Goal: Task Accomplishment & Management: Manage account settings

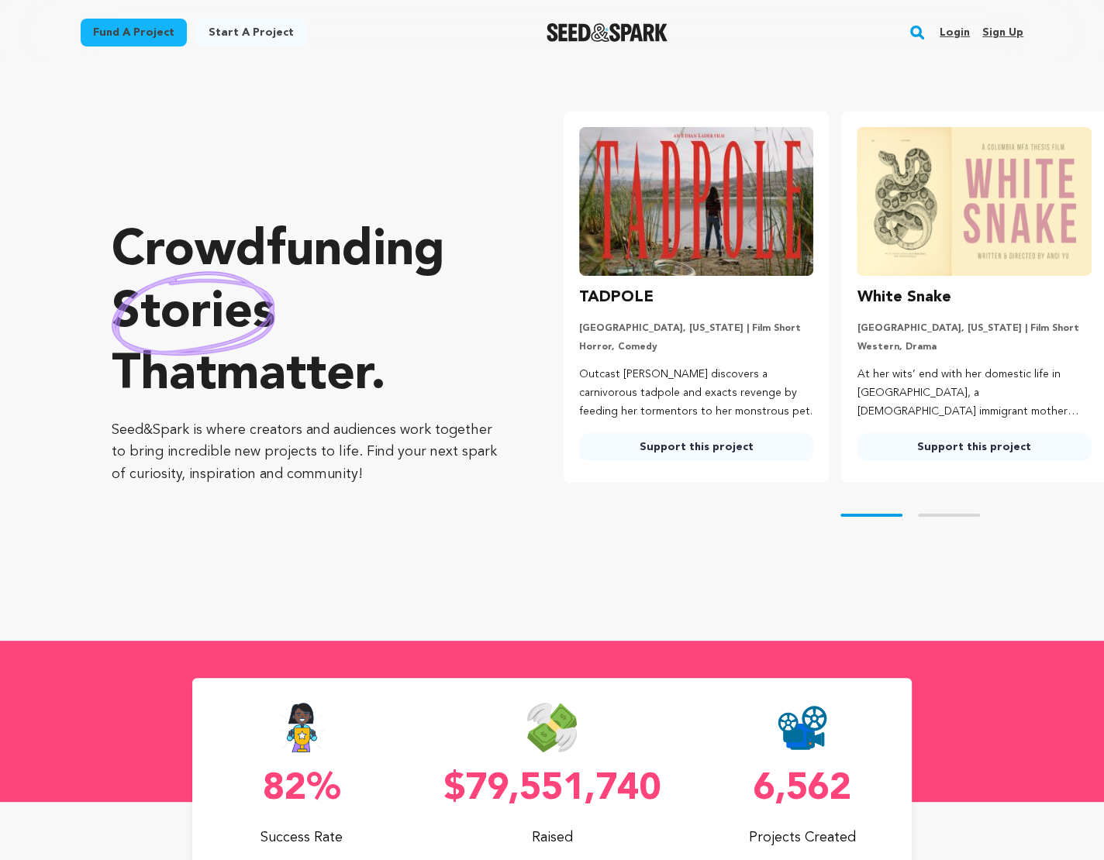
click at [914, 38] on rect "button" at bounding box center [917, 32] width 19 height 19
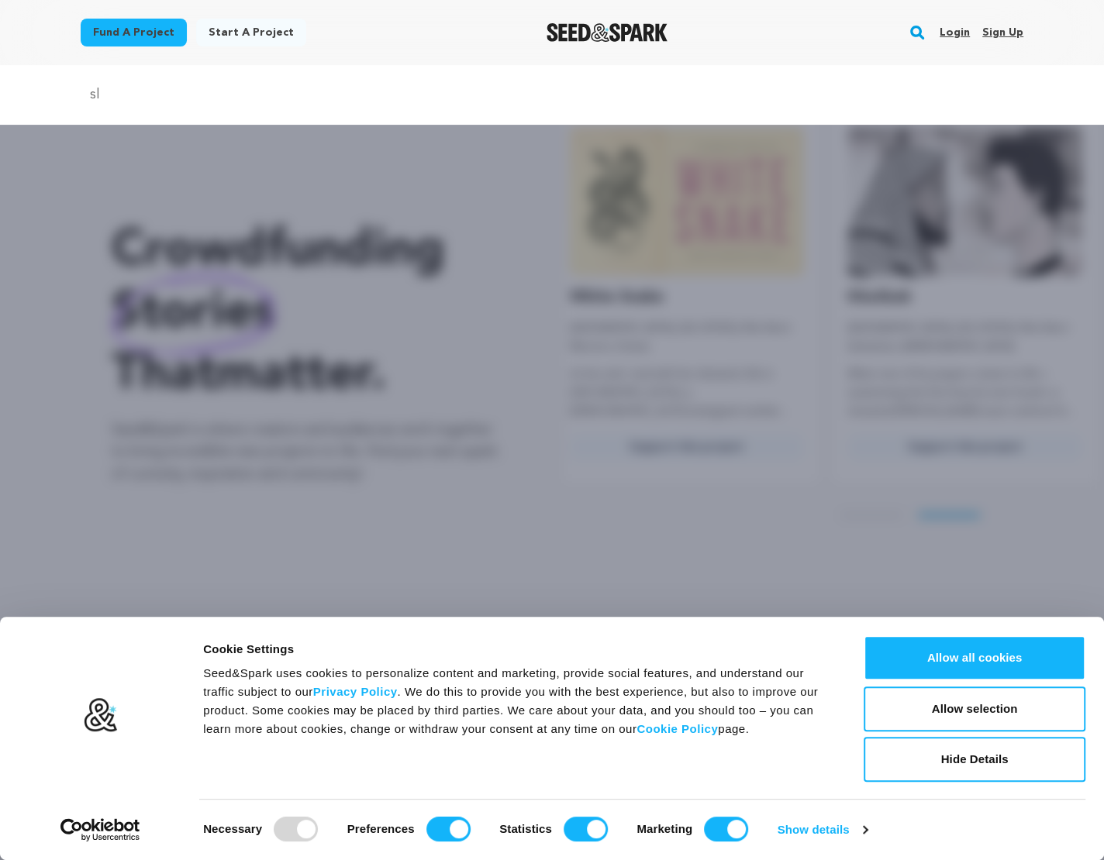
scroll to position [0, 290]
type input "slugs"
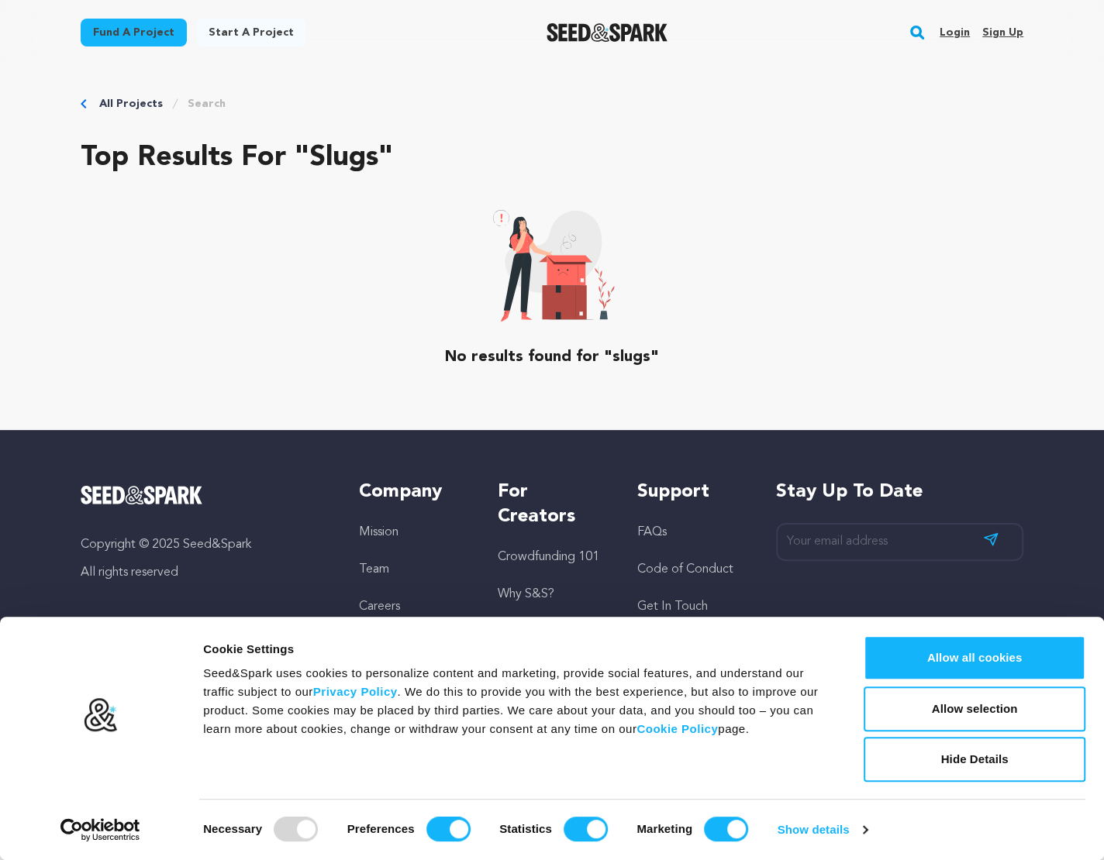
click at [959, 25] on link "Login" at bounding box center [954, 32] width 30 height 25
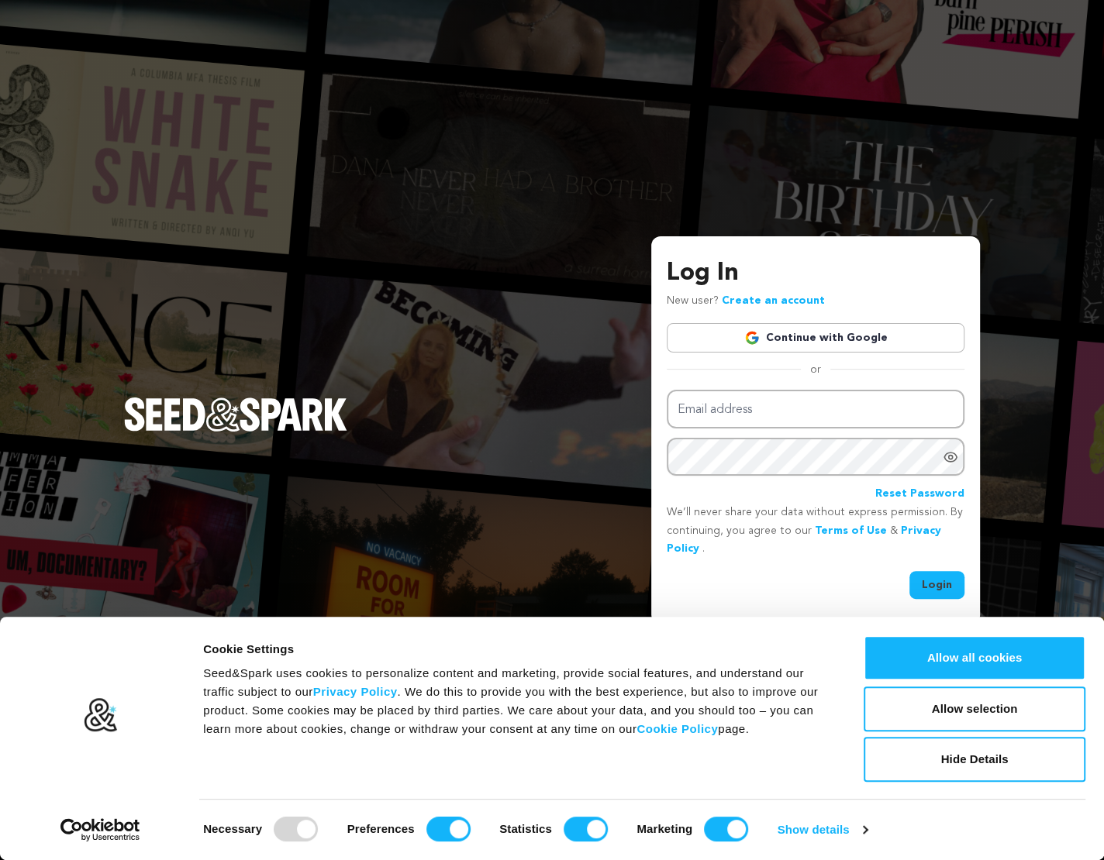
click at [828, 337] on link "Continue with Google" at bounding box center [815, 337] width 298 height 29
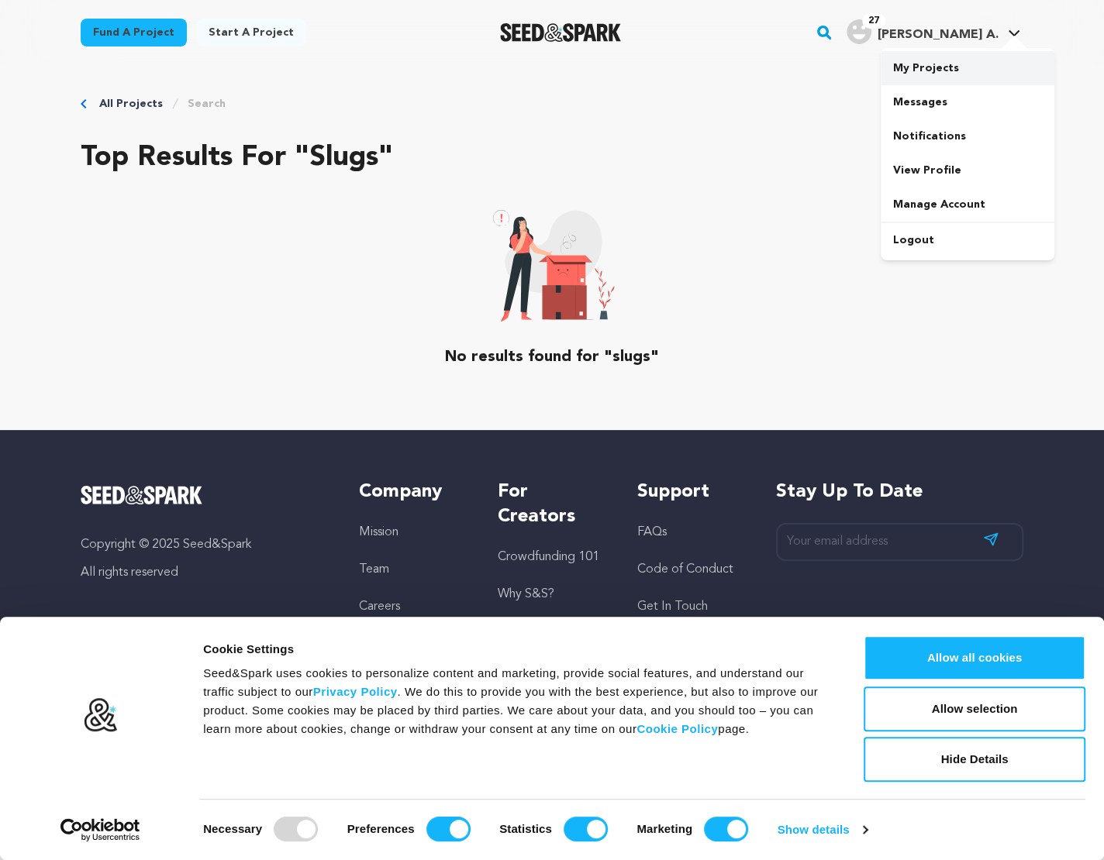
click at [945, 69] on link "My Projects" at bounding box center [967, 68] width 174 height 34
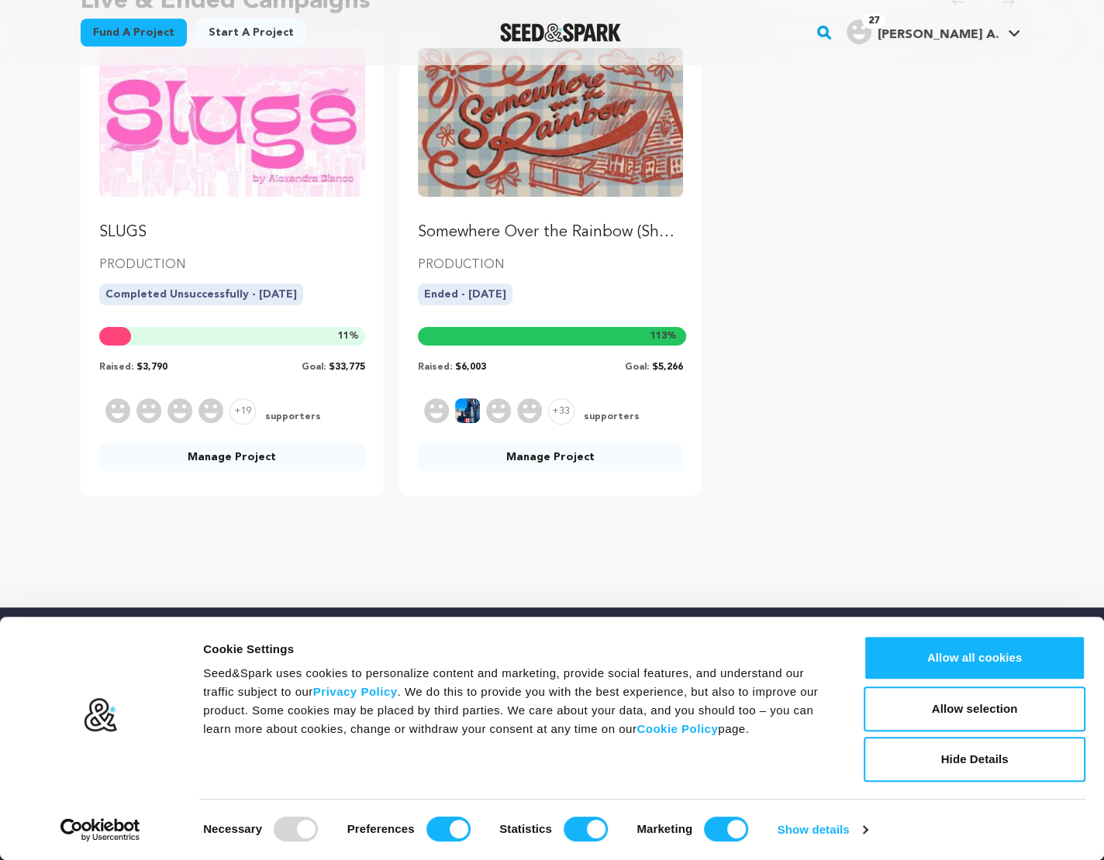
scroll to position [198, 0]
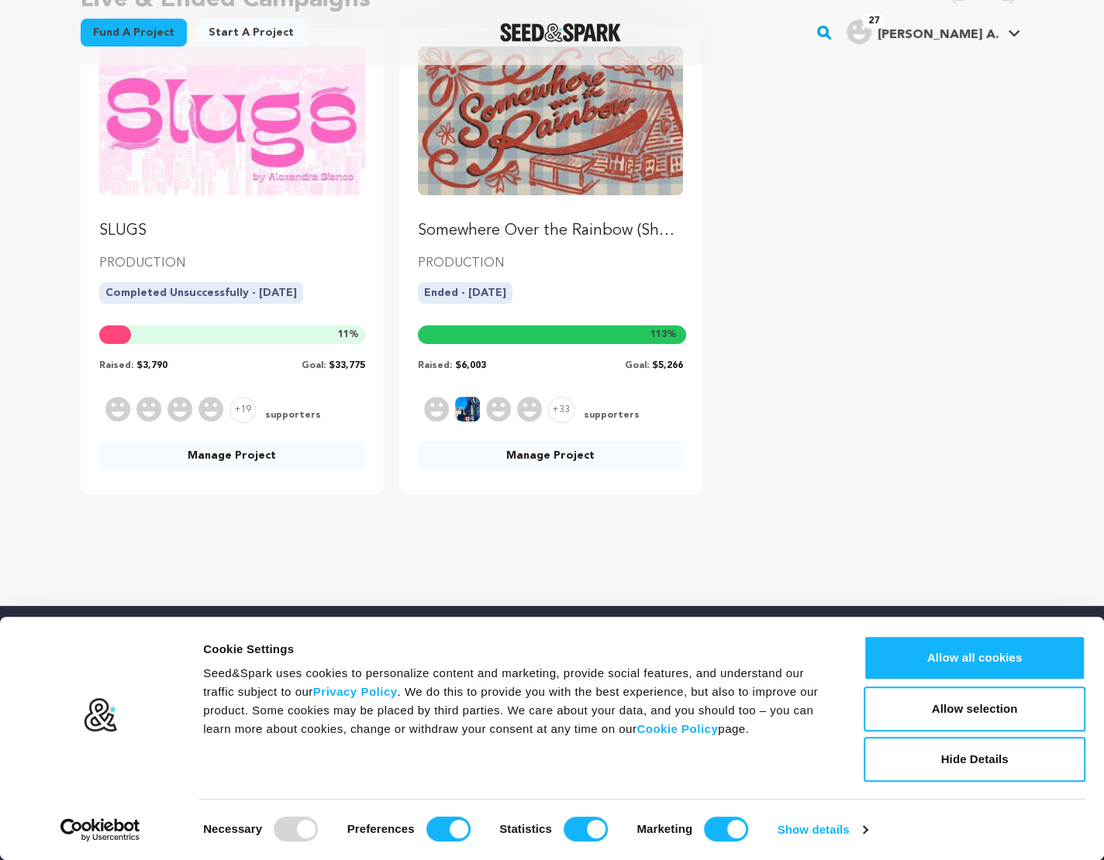
click at [199, 454] on link "Manage Project" at bounding box center [232, 456] width 266 height 28
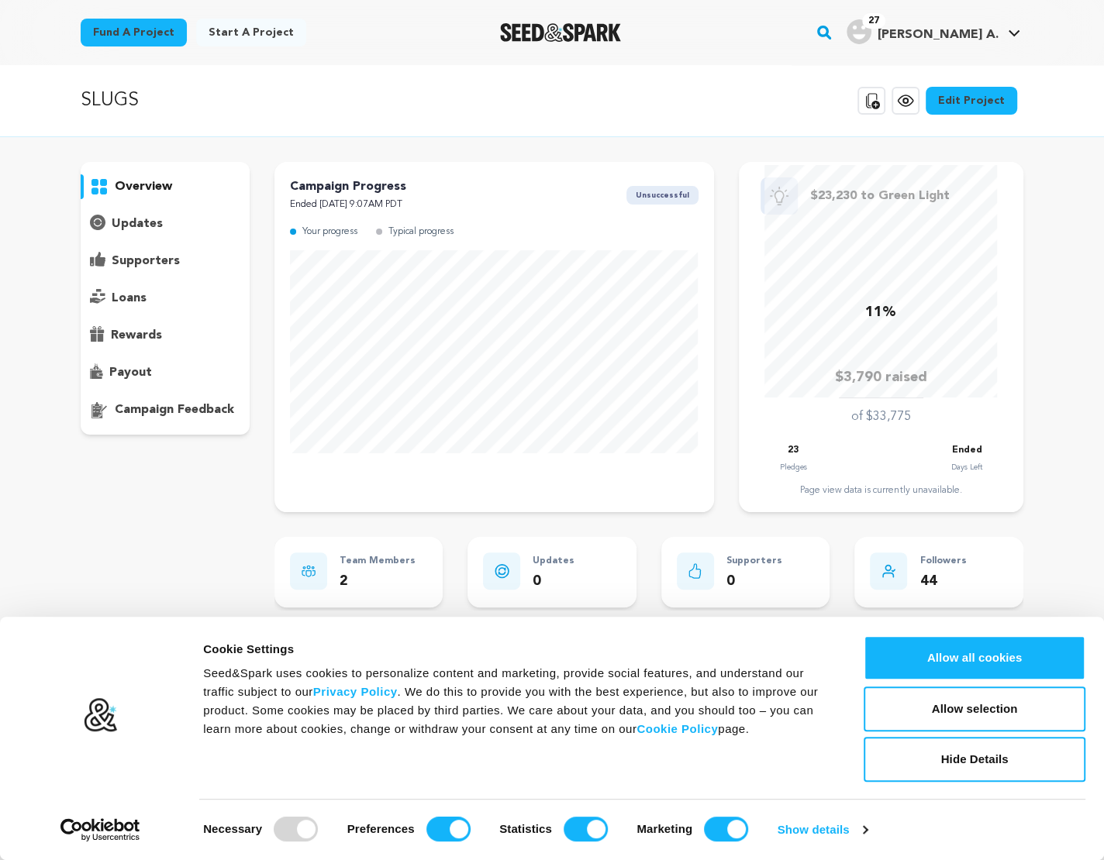
click at [981, 100] on link "Edit Project" at bounding box center [970, 101] width 91 height 28
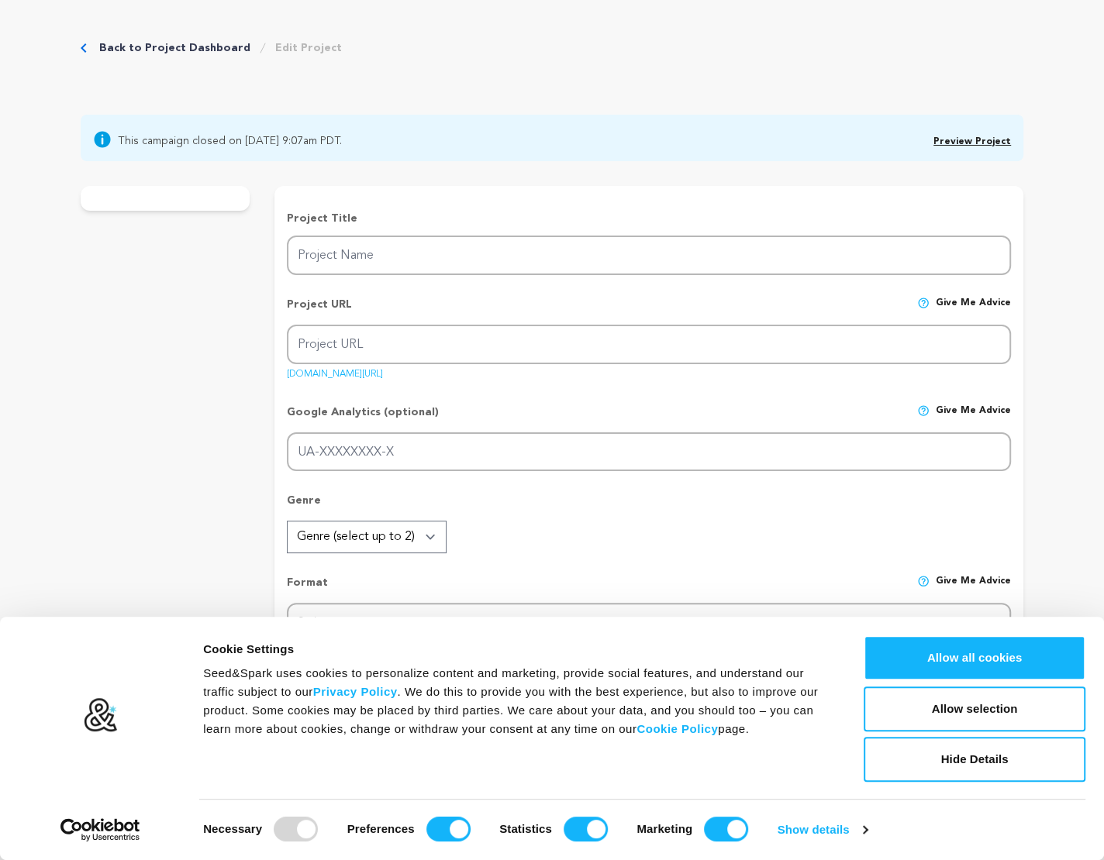
type input "SLUGS"
type input "slugs"
type input "When two twenty-something transplant girls have found their rhythm in [GEOGRAPH…"
type textarea "Slugs is about the power of [DEMOGRAPHIC_DATA] friendship in light of the outla…"
type textarea "Slugs is a love letter to young women everywhere struggling in the foreign land…"
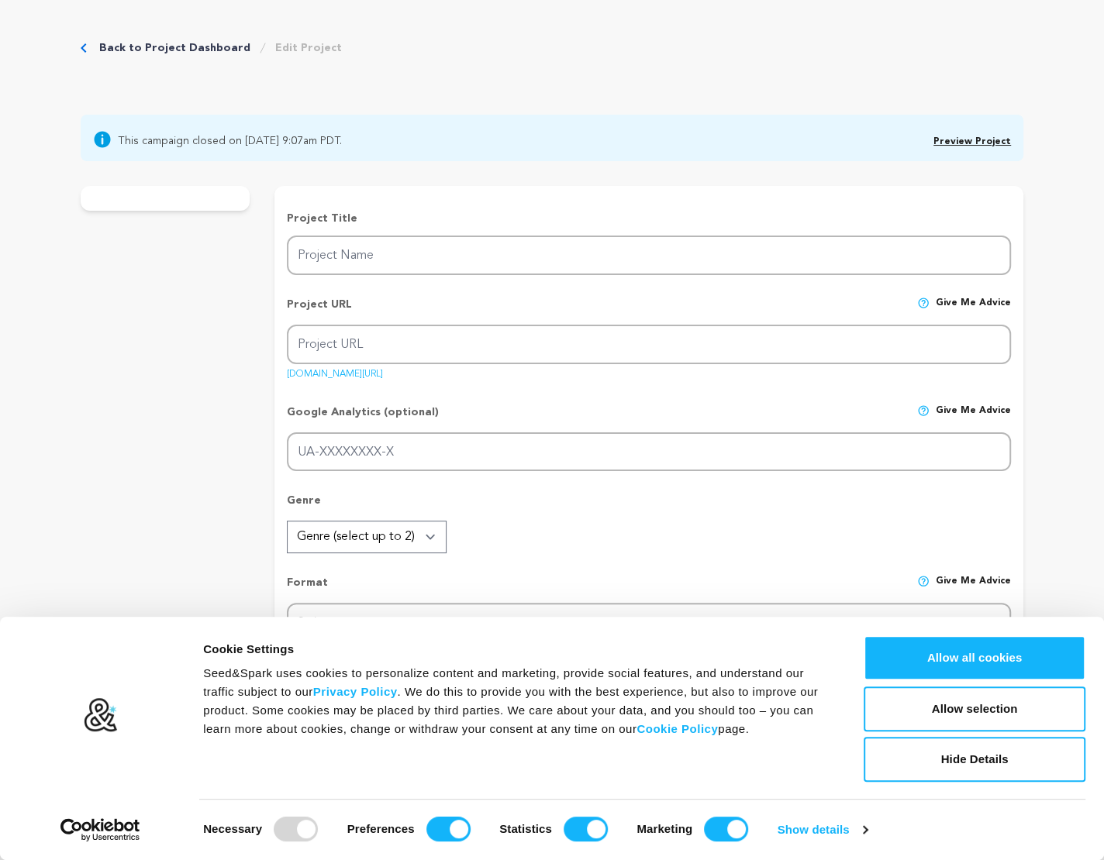
radio input "true"
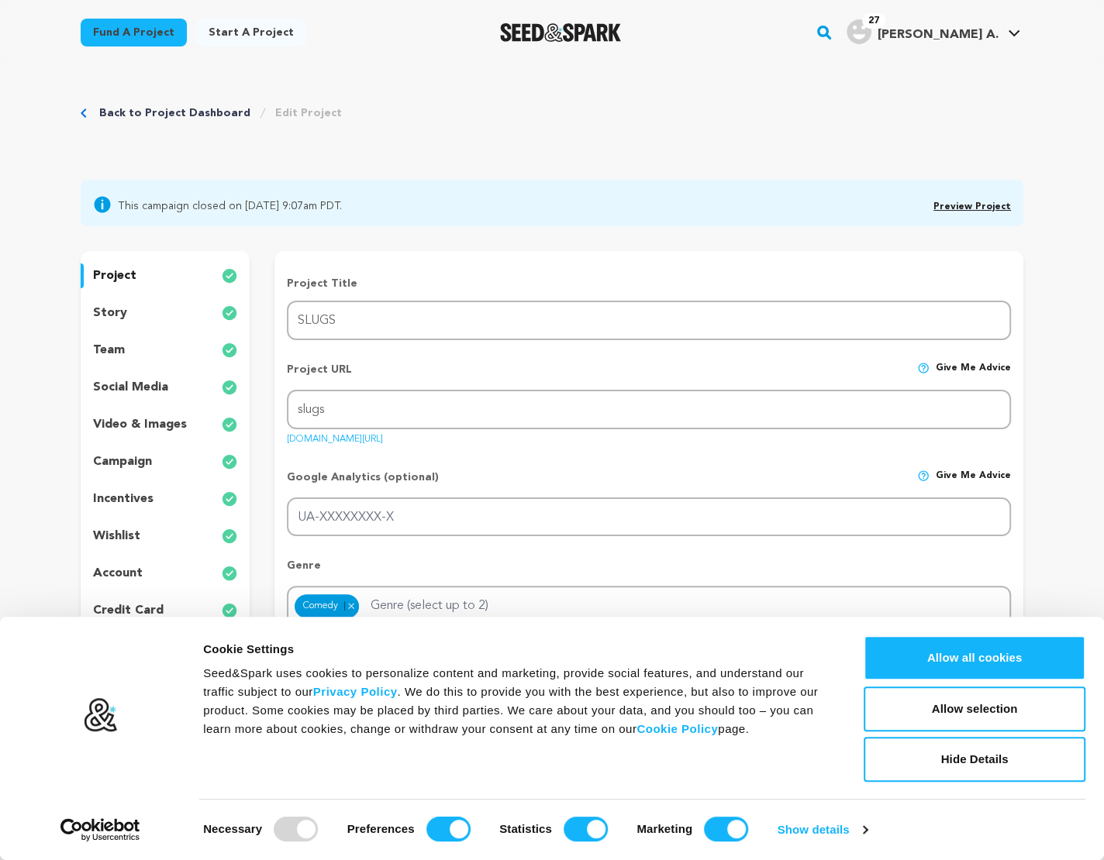
click at [126, 354] on div "team" at bounding box center [165, 350] width 169 height 25
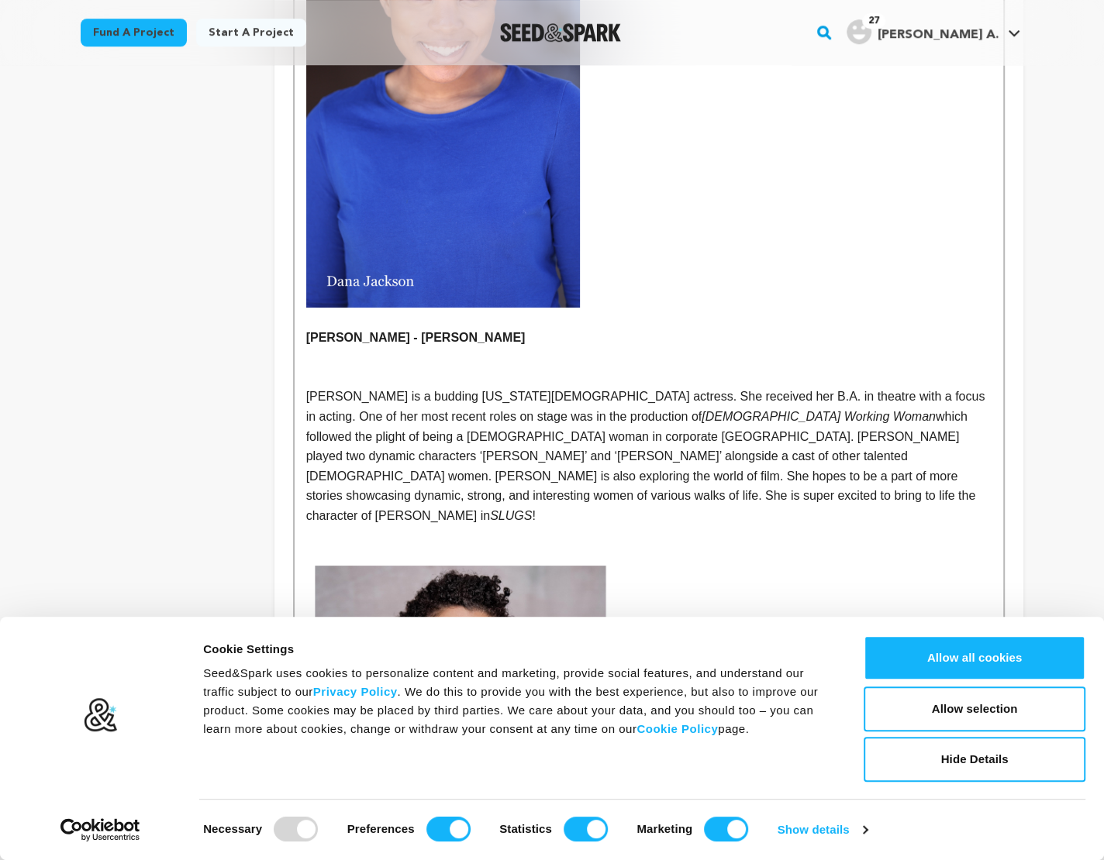
scroll to position [4979, 0]
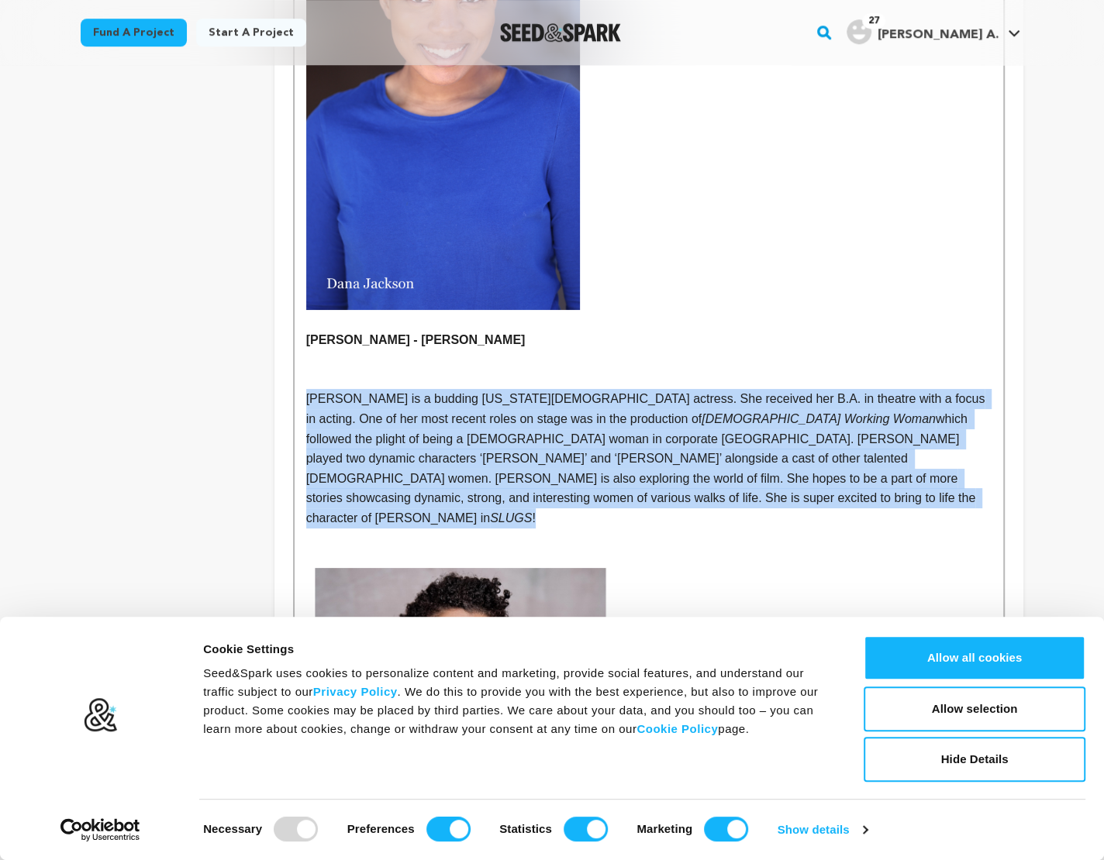
drag, startPoint x: 307, startPoint y: 317, endPoint x: 501, endPoint y: 412, distance: 216.6
click at [501, 412] on p "[PERSON_NAME] is a budding [US_STATE][DEMOGRAPHIC_DATA] actress. She received h…" at bounding box center [648, 458] width 685 height 139
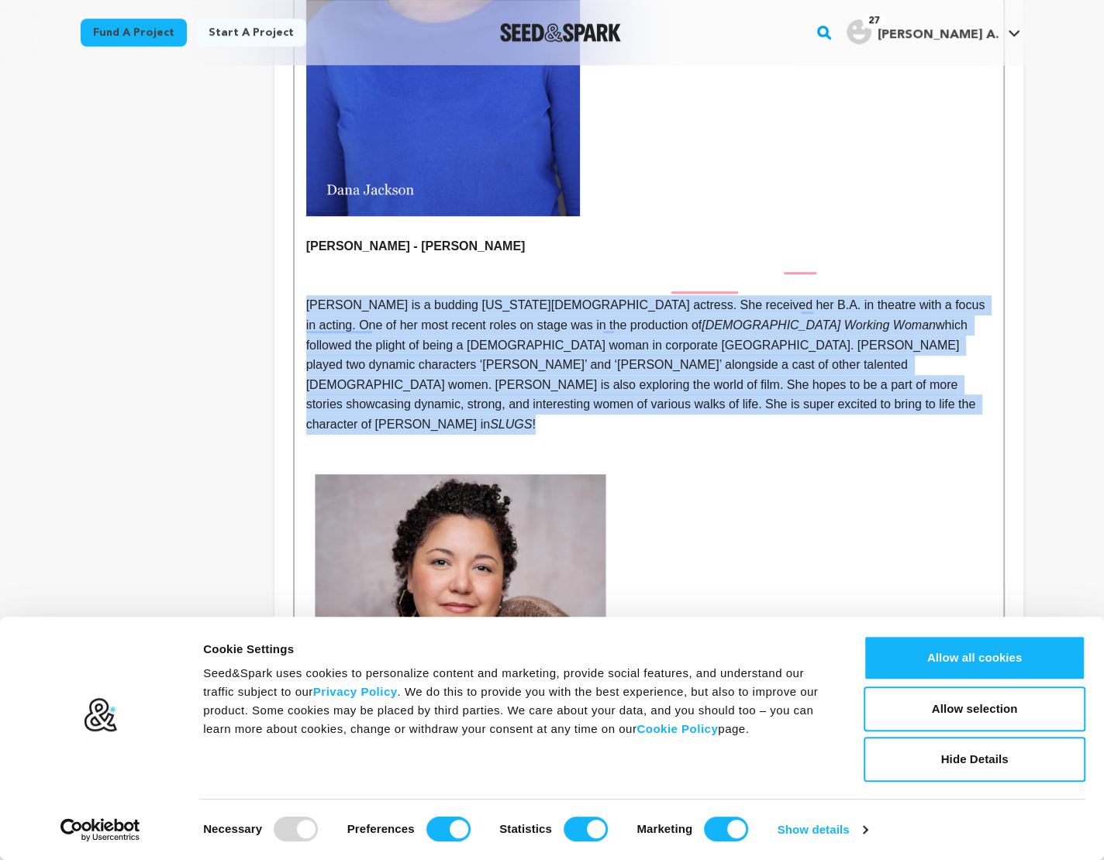
scroll to position [5076, 0]
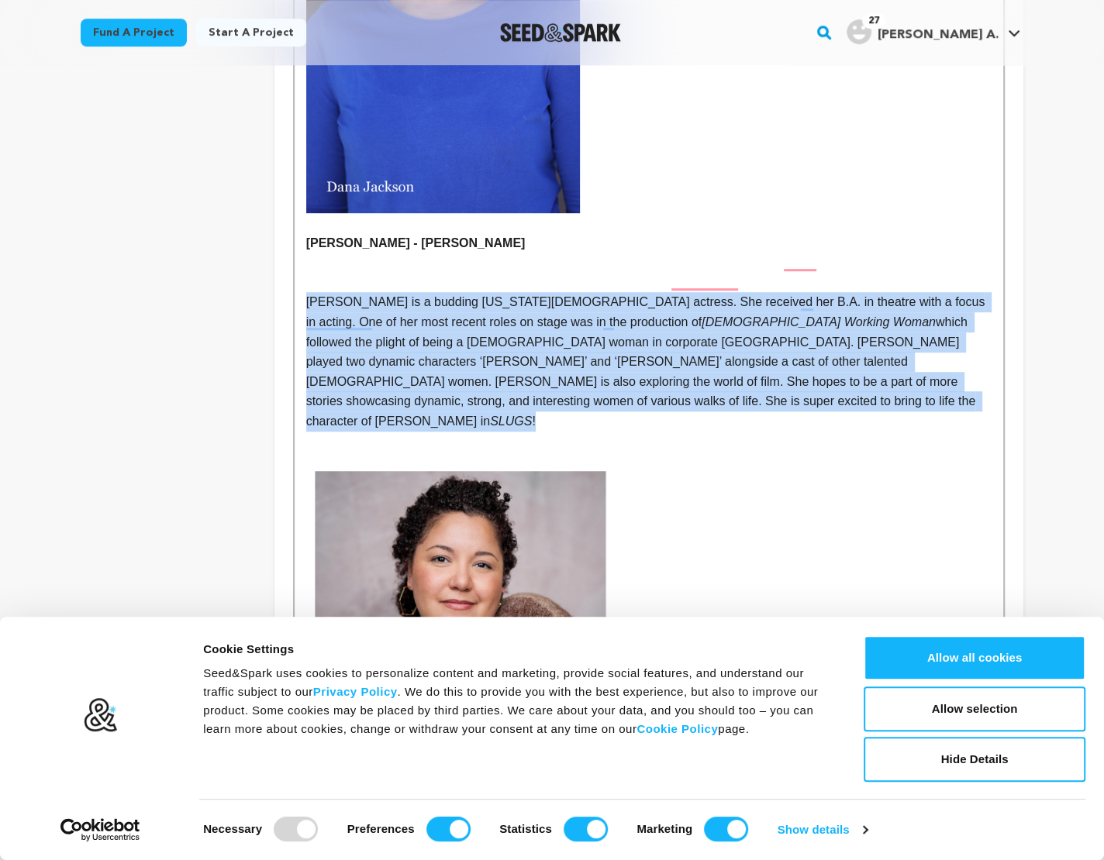
copy p "[PERSON_NAME] is a budding [US_STATE][DEMOGRAPHIC_DATA] actress. She received h…"
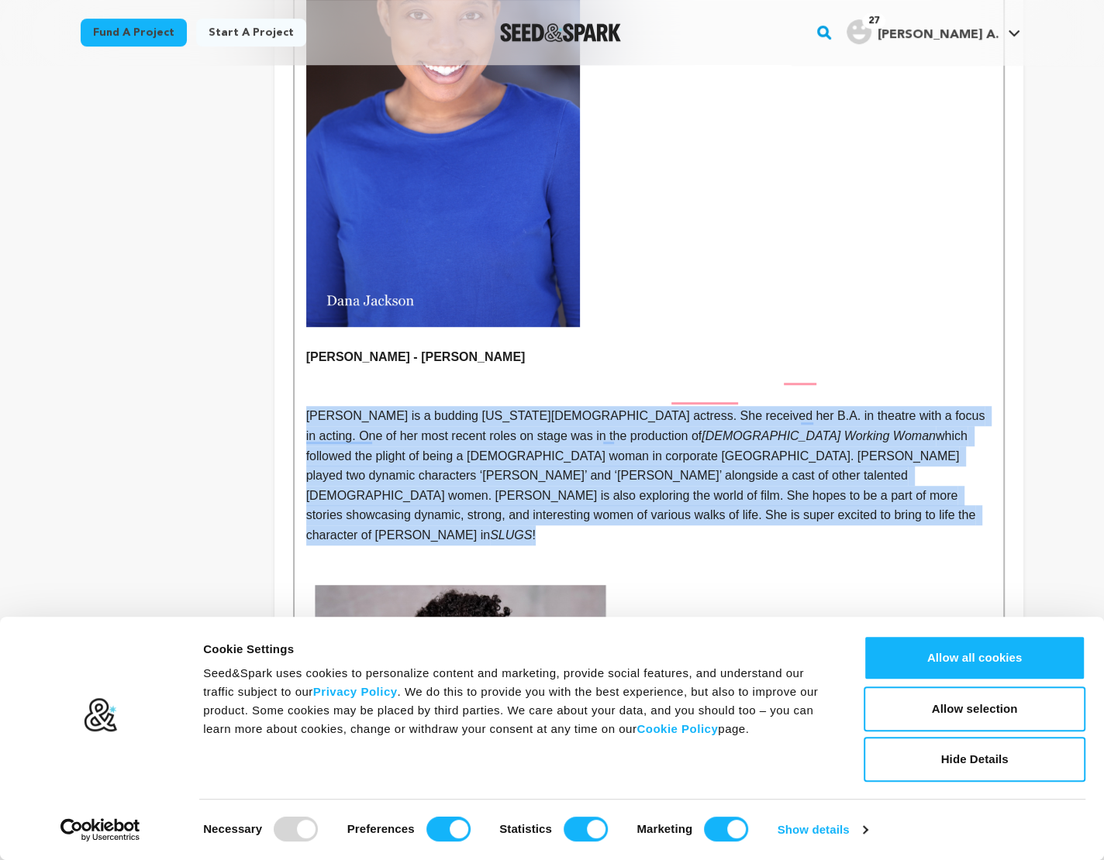
scroll to position [4945, 0]
